Goal: Information Seeking & Learning: Learn about a topic

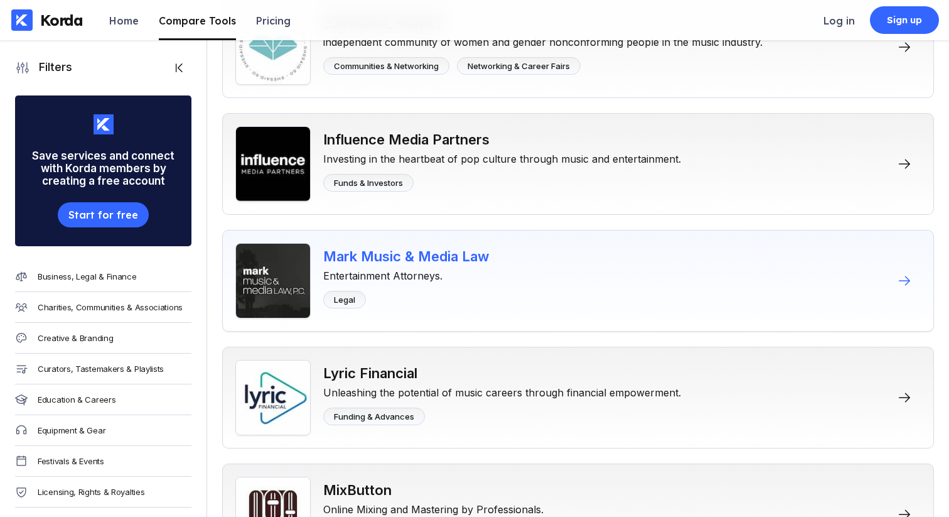
scroll to position [4826, 0]
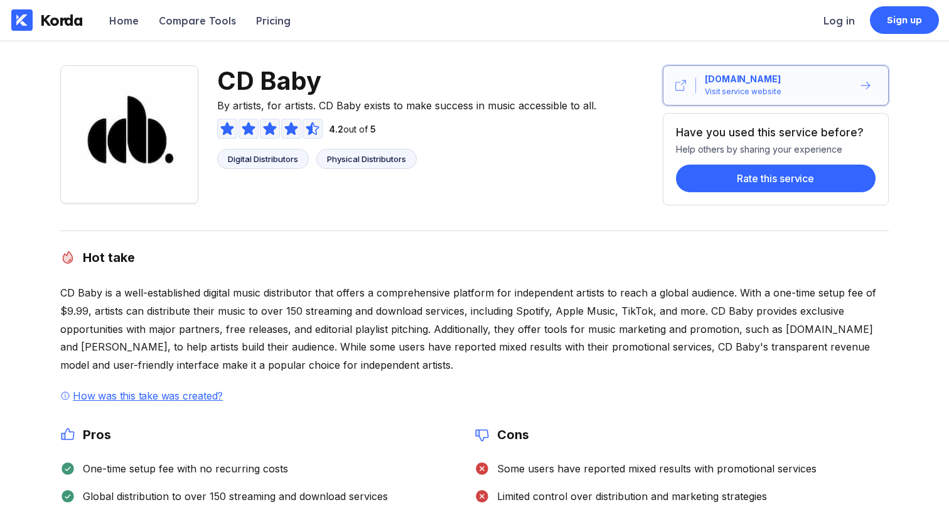
click at [746, 75] on div "cdbaby.com" at bounding box center [743, 79] width 76 height 13
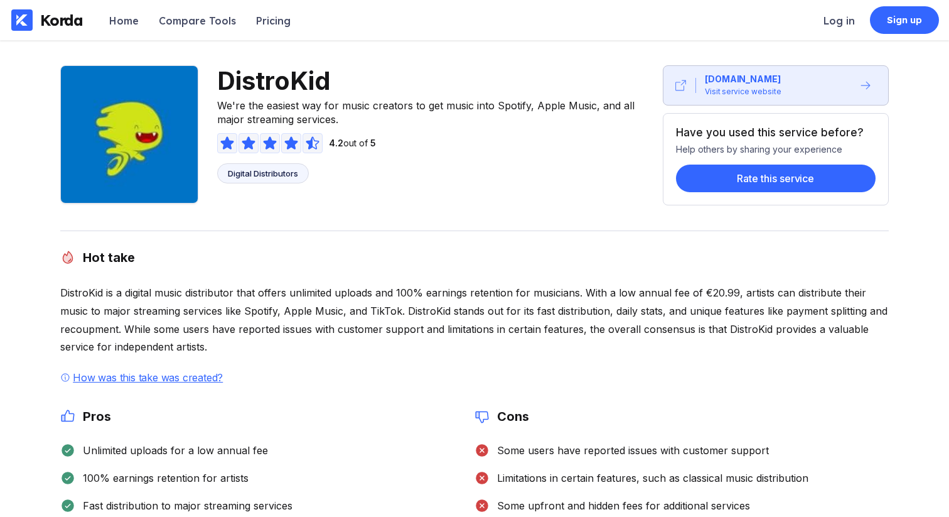
click at [542, 161] on div "DistroKid We're the easiest way for music creators to get music into Spotify, A…" at bounding box center [432, 135] width 431 height 140
click at [773, 80] on div "distrokid.com Visit service website" at bounding box center [774, 85] width 157 height 25
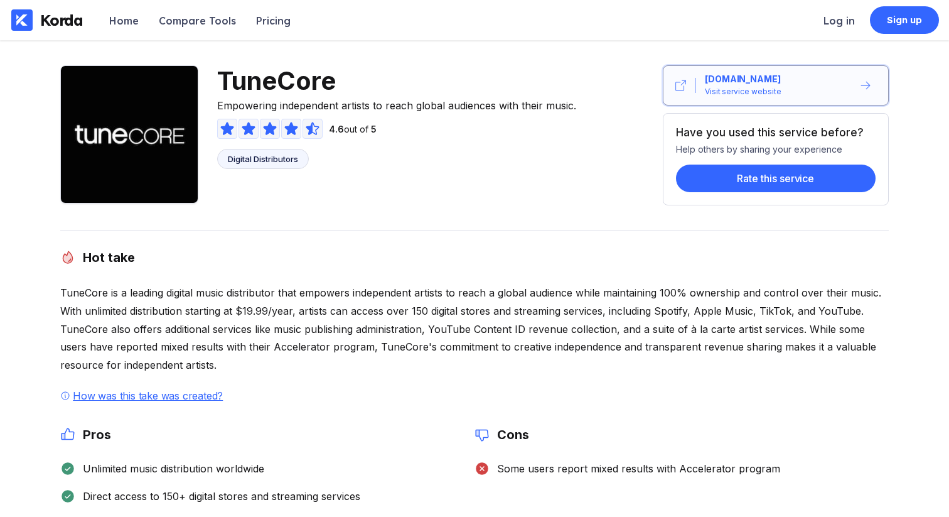
click at [726, 87] on div "Visit service website" at bounding box center [743, 91] width 77 height 13
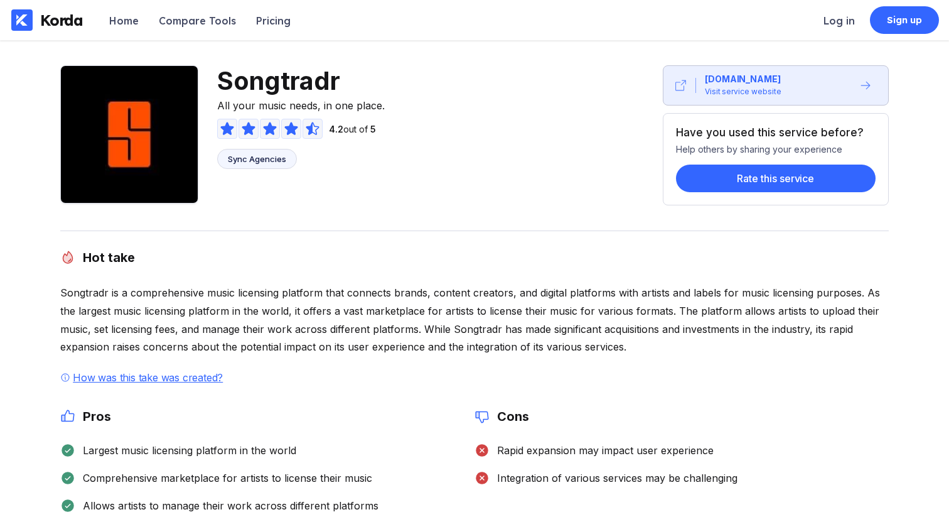
click at [613, 174] on div "Songtradr All your music needs, in one place. 4.2 out of 5 Sync Agencies [DOMAI…" at bounding box center [474, 135] width 829 height 140
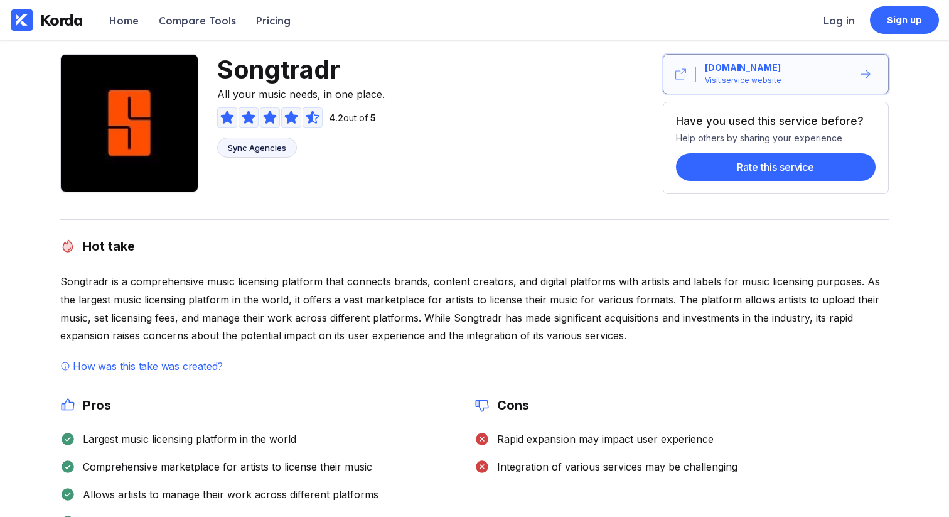
click at [764, 62] on div "www.songtradr.com" at bounding box center [743, 68] width 76 height 13
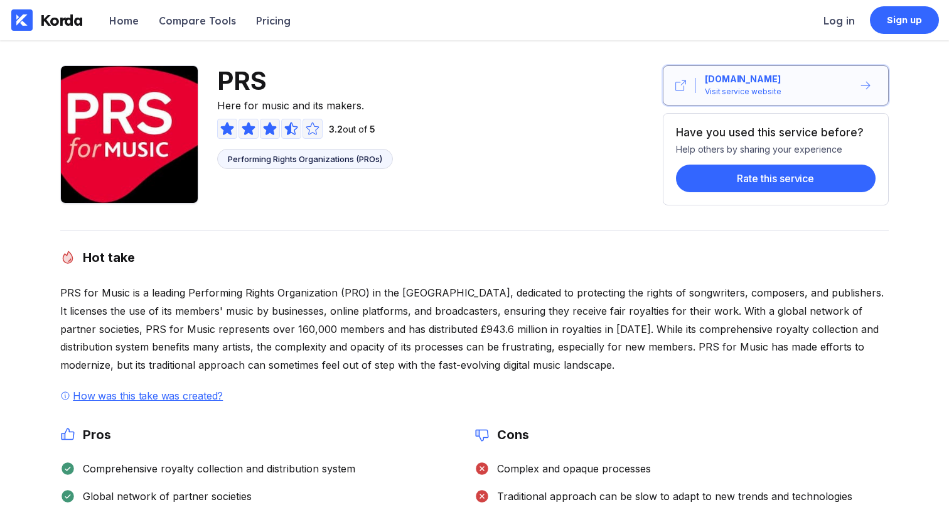
click at [760, 82] on div "[DOMAIN_NAME]" at bounding box center [743, 79] width 76 height 13
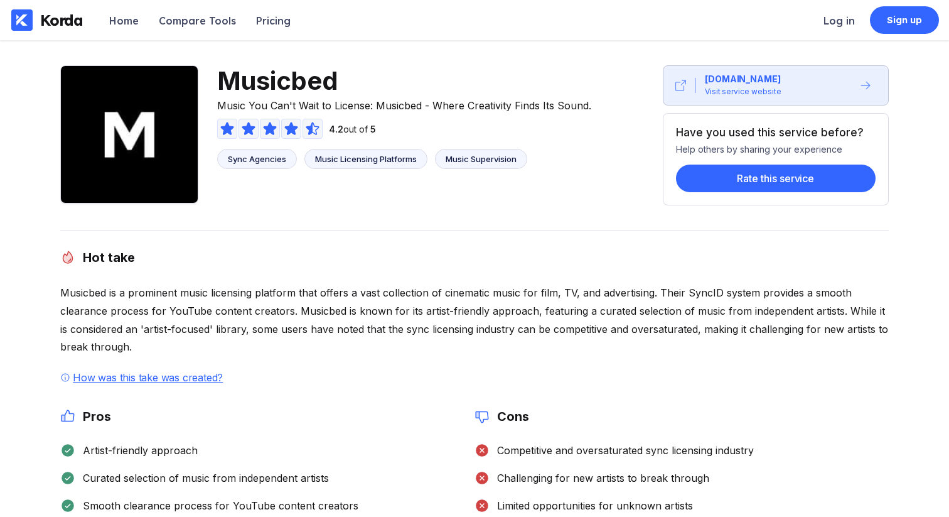
click at [544, 102] on span "Music You Can't Wait to License: Musicbed - Where Creativity Finds Its Sound." at bounding box center [404, 104] width 374 height 16
click at [761, 71] on button "www.musicbed.com Visit service website" at bounding box center [776, 85] width 226 height 40
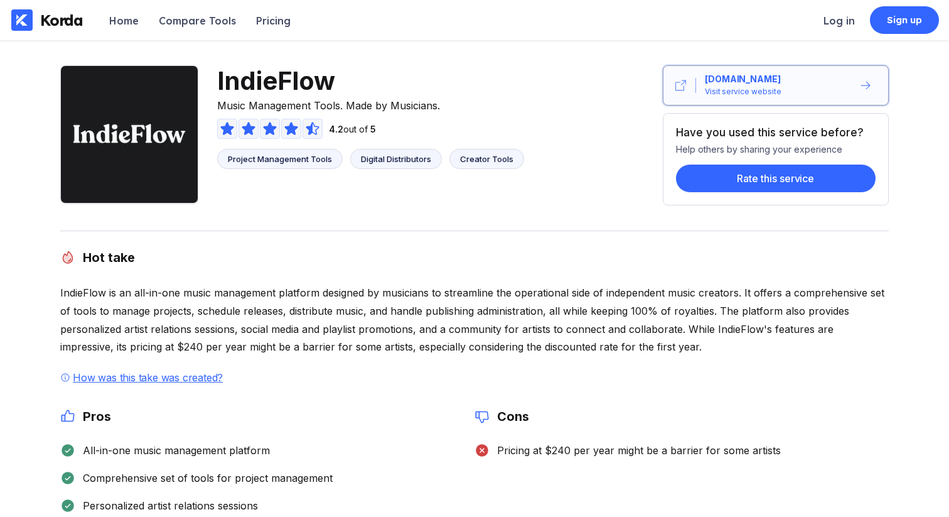
click at [761, 80] on div "[DOMAIN_NAME]" at bounding box center [743, 79] width 76 height 13
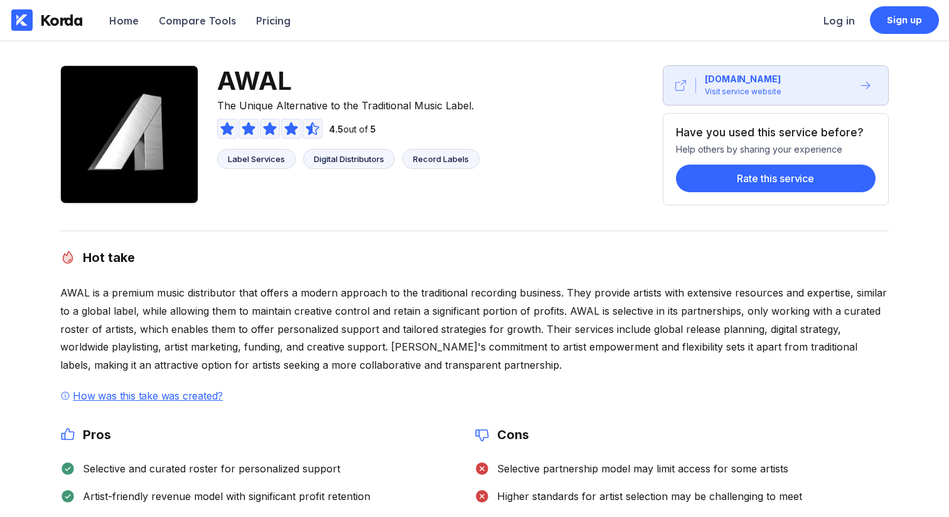
click at [479, 101] on span "The Unique Alternative to the Traditional Music Label." at bounding box center [348, 104] width 262 height 16
click at [760, 83] on div "[DOMAIN_NAME]" at bounding box center [743, 79] width 76 height 13
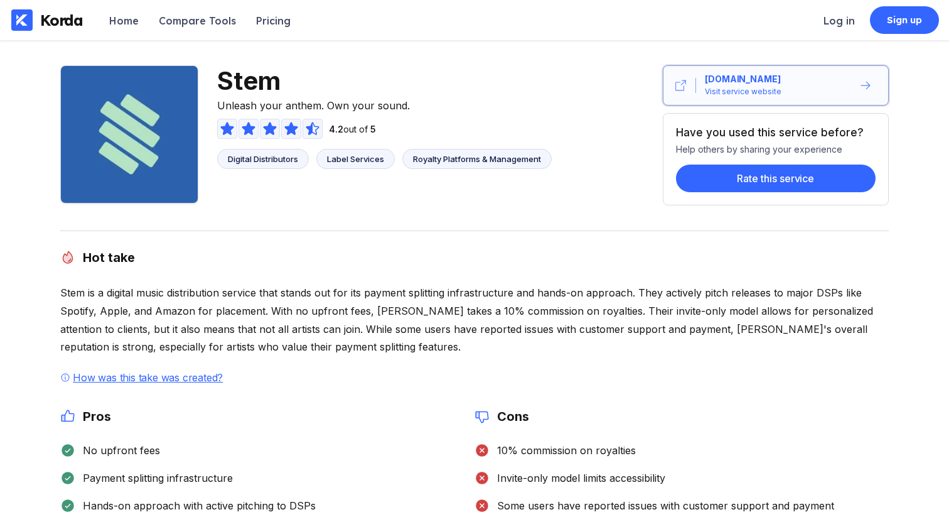
click at [732, 77] on div "stem.is" at bounding box center [743, 79] width 76 height 13
